Goal: Task Accomplishment & Management: Manage account settings

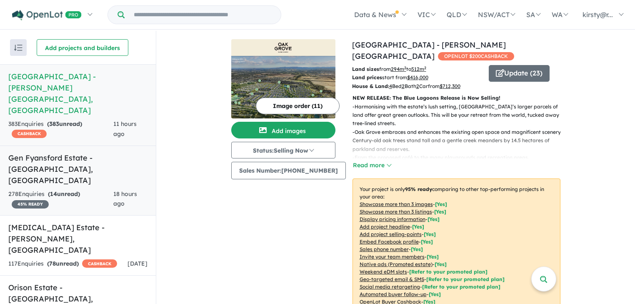
click at [57, 152] on h5 "Gen Fyansford Estate - [GEOGRAPHIC_DATA] , [GEOGRAPHIC_DATA]" at bounding box center [77, 169] width 139 height 34
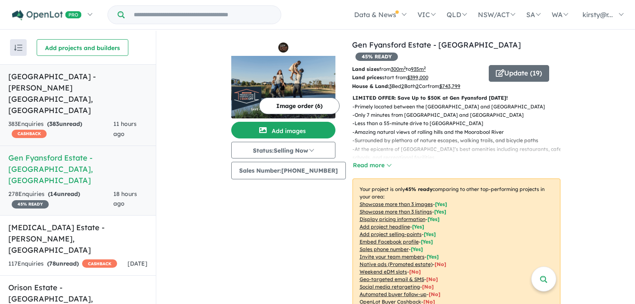
click at [45, 82] on link "[GEOGRAPHIC_DATA] - [PERSON_NAME][GEOGRAPHIC_DATA] , [GEOGRAPHIC_DATA] 383 Enqu…" at bounding box center [78, 105] width 156 height 82
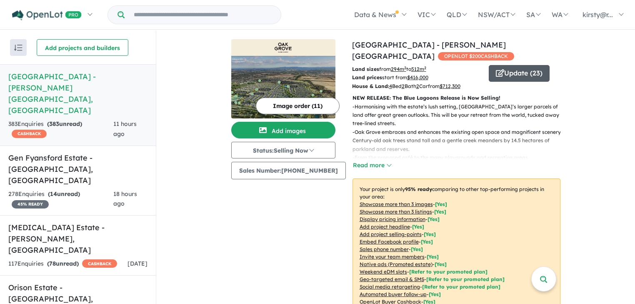
click at [515, 68] on button "Update ( 23 )" at bounding box center [519, 73] width 61 height 17
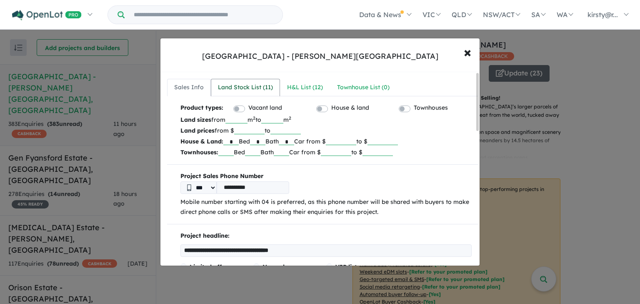
click at [243, 80] on link "Land Stock List ( 11 )" at bounding box center [245, 87] width 69 height 17
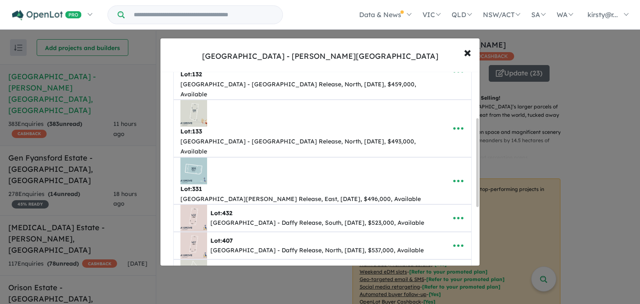
scroll to position [100, 0]
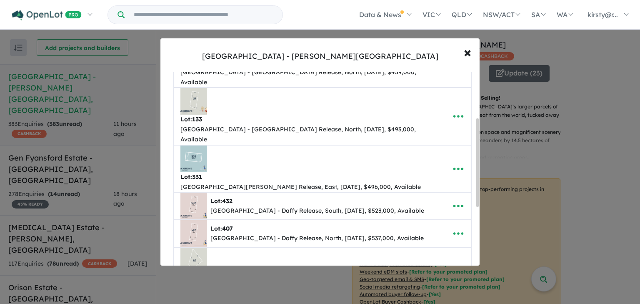
click at [455, 275] on icon "button" at bounding box center [458, 276] width 10 height 2
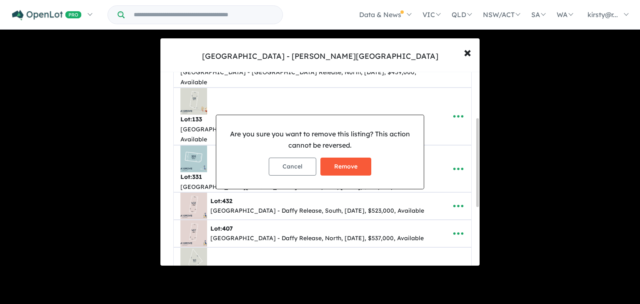
click at [362, 162] on button "Remove" at bounding box center [345, 166] width 51 height 18
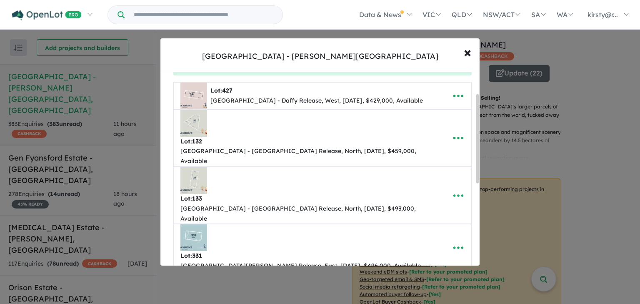
scroll to position [0, 0]
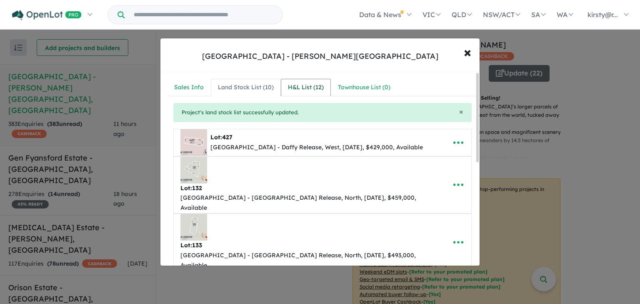
click at [323, 85] on link "H&L List ( 12 )" at bounding box center [306, 87] width 50 height 17
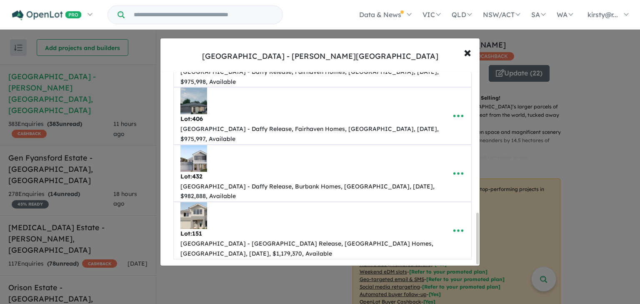
scroll to position [532, 0]
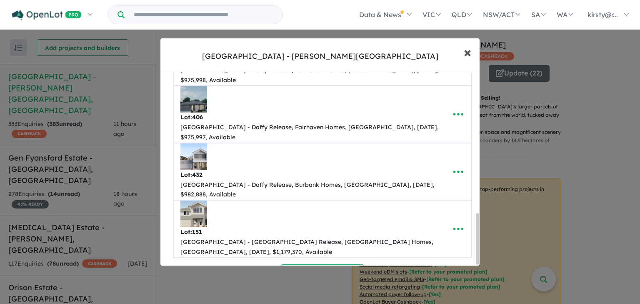
click at [472, 52] on button "× Close" at bounding box center [467, 52] width 24 height 22
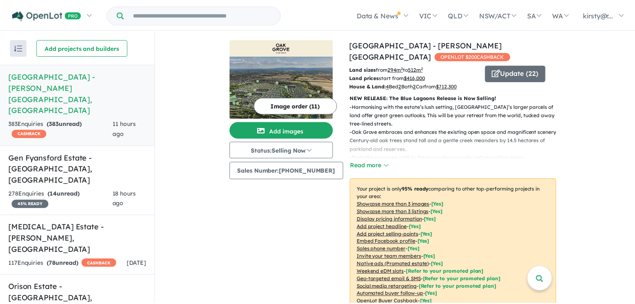
scroll to position [0, 0]
